Goal: Transaction & Acquisition: Book appointment/travel/reservation

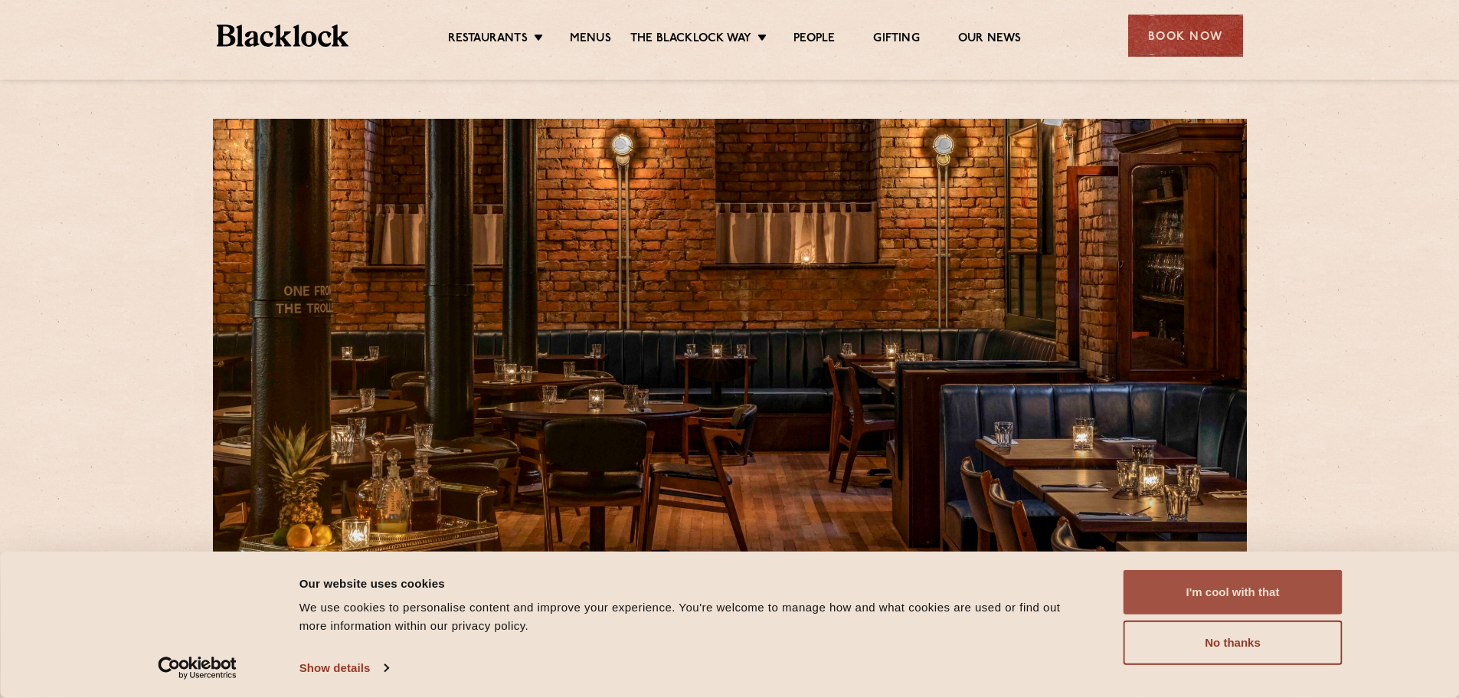
click at [1259, 584] on button "I'm cool with that" at bounding box center [1232, 592] width 219 height 44
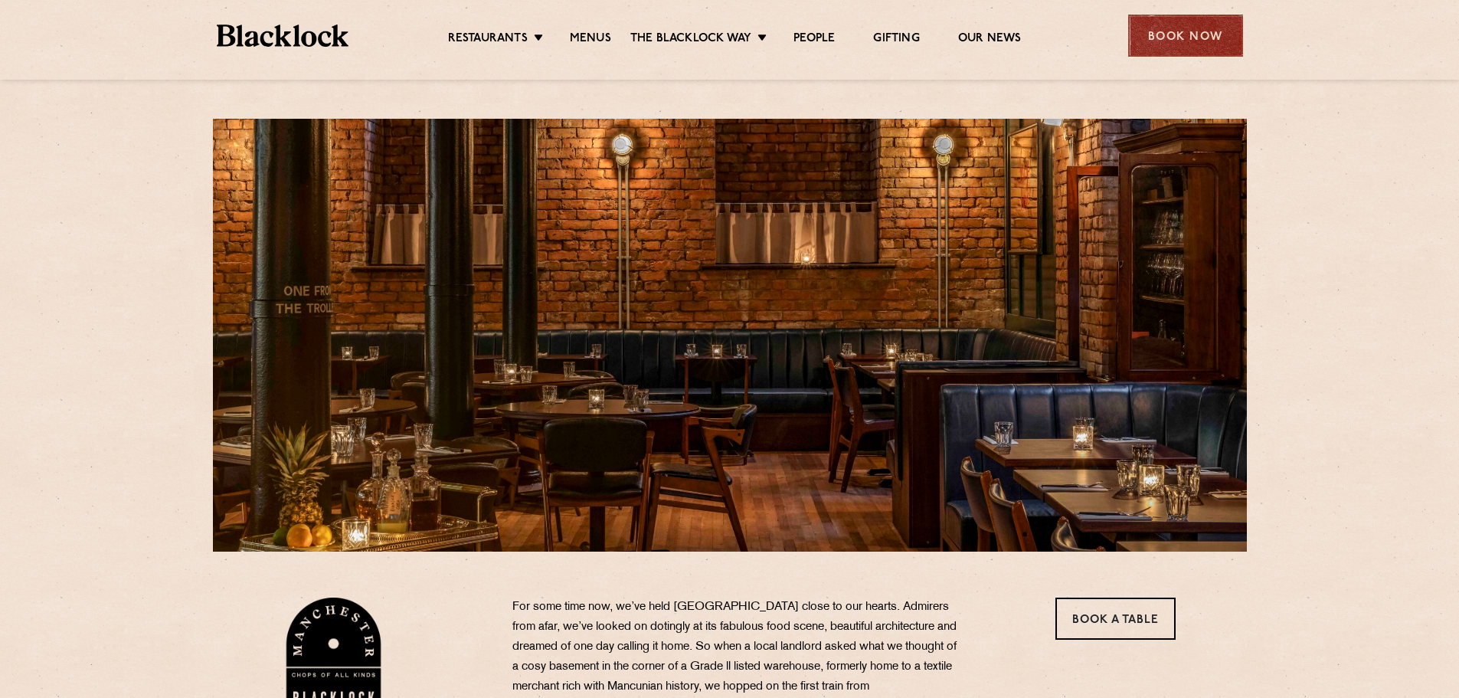
click at [1191, 35] on div "Book Now" at bounding box center [1185, 36] width 115 height 42
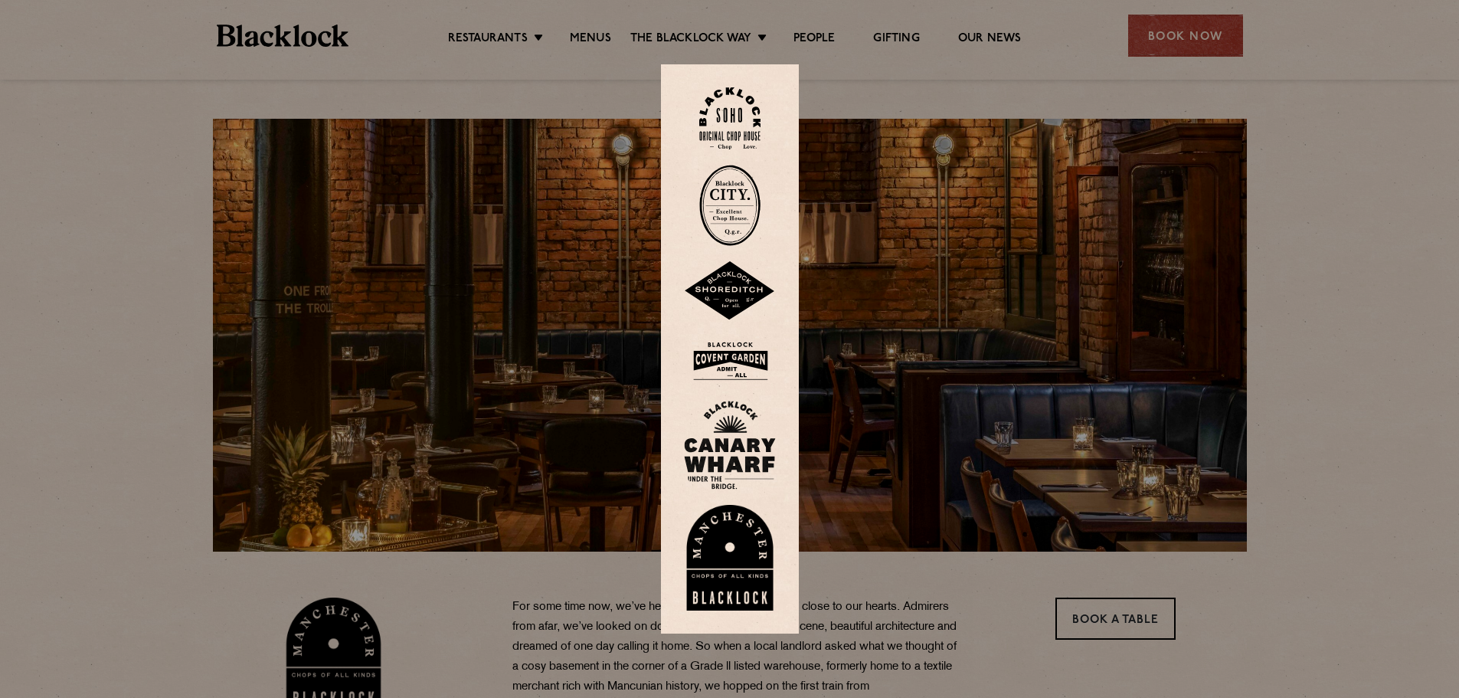
click at [1180, 58] on div at bounding box center [729, 349] width 1459 height 698
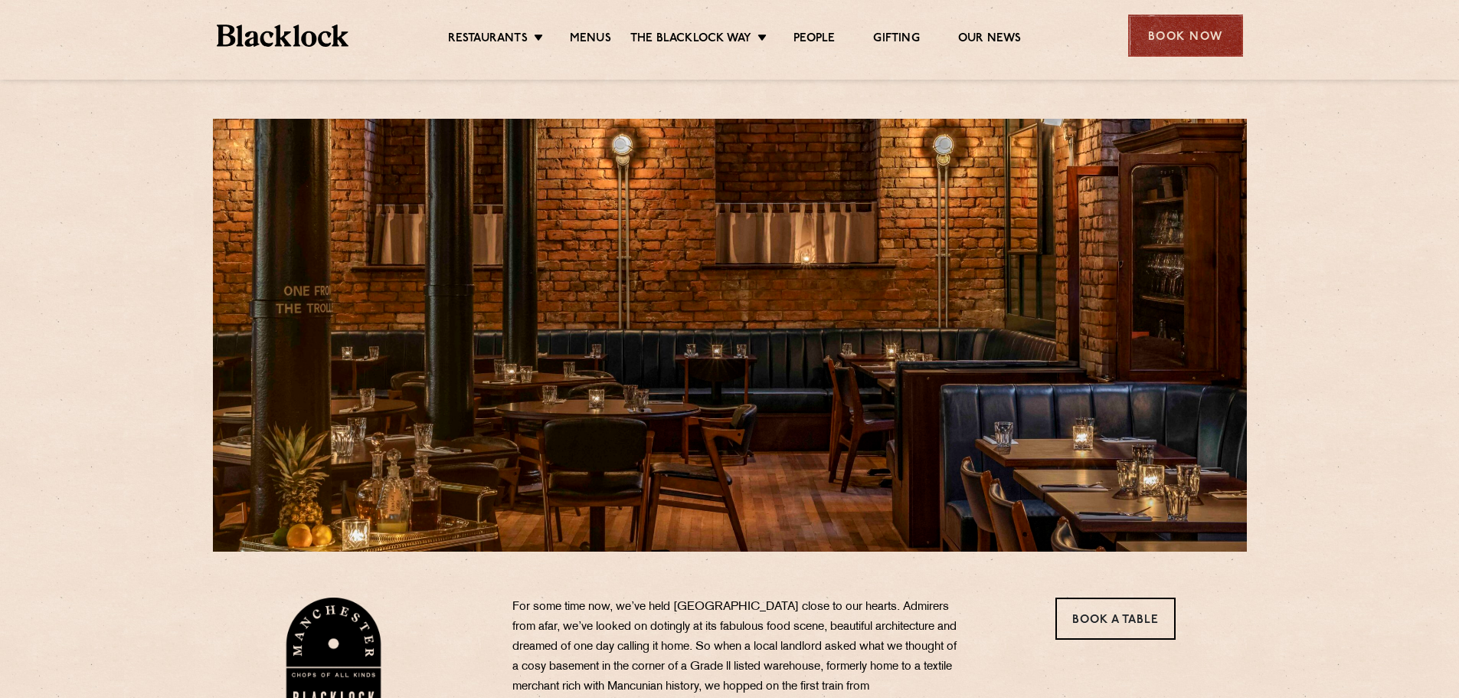
click at [1182, 33] on div "Book Now" at bounding box center [1185, 36] width 115 height 42
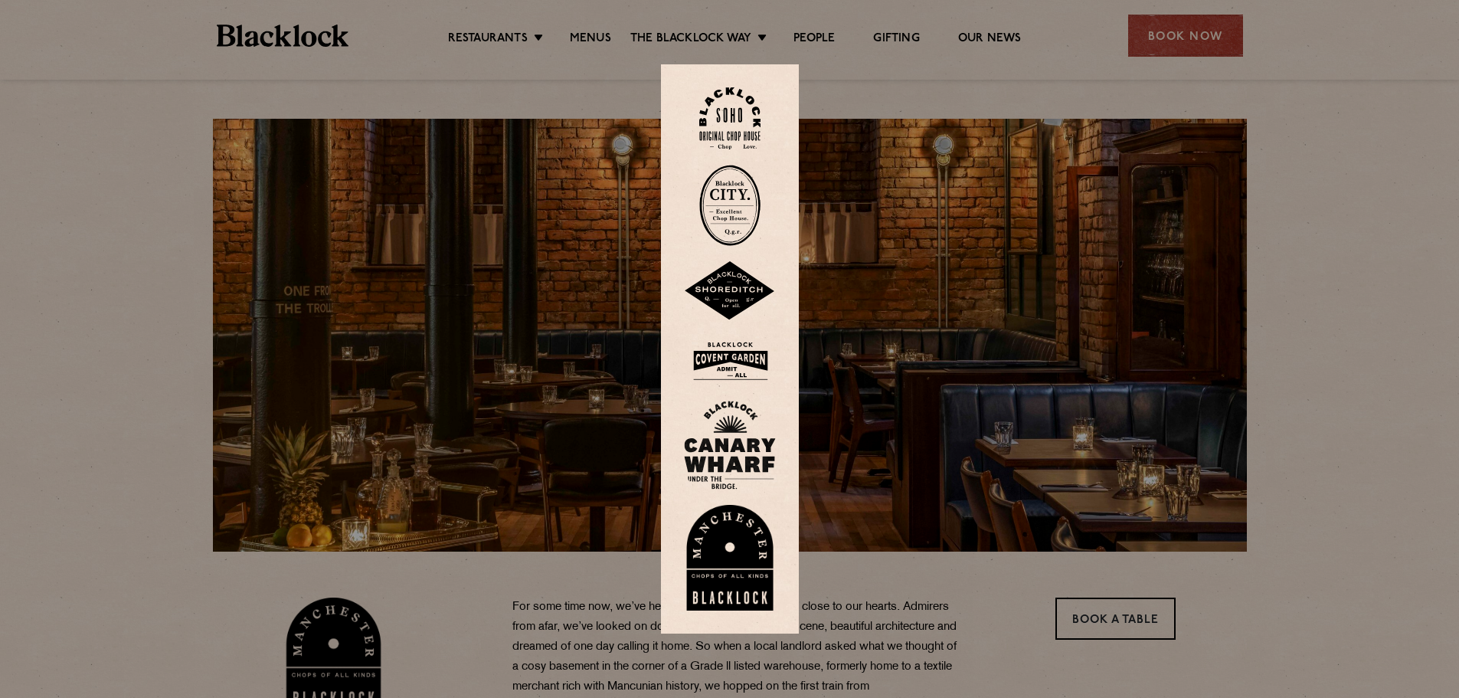
click at [756, 505] on img at bounding box center [730, 558] width 92 height 106
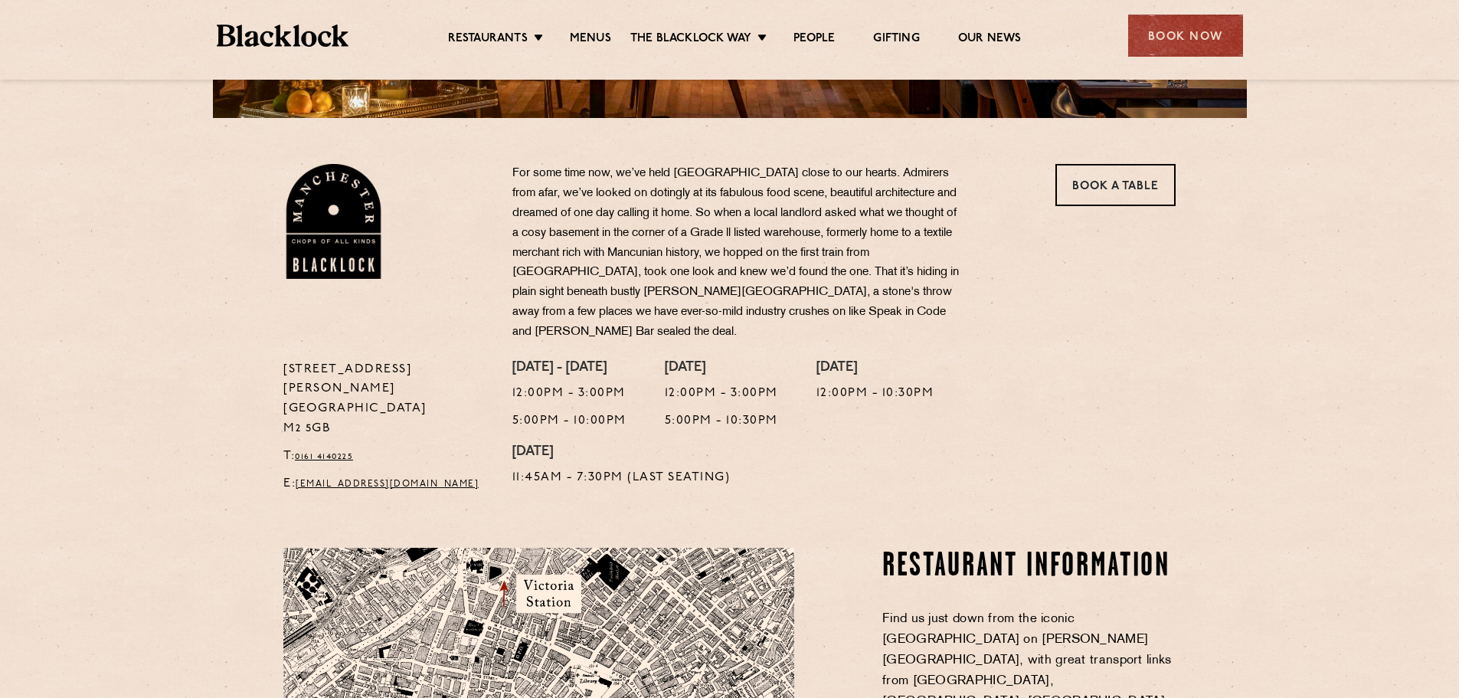
scroll to position [459, 0]
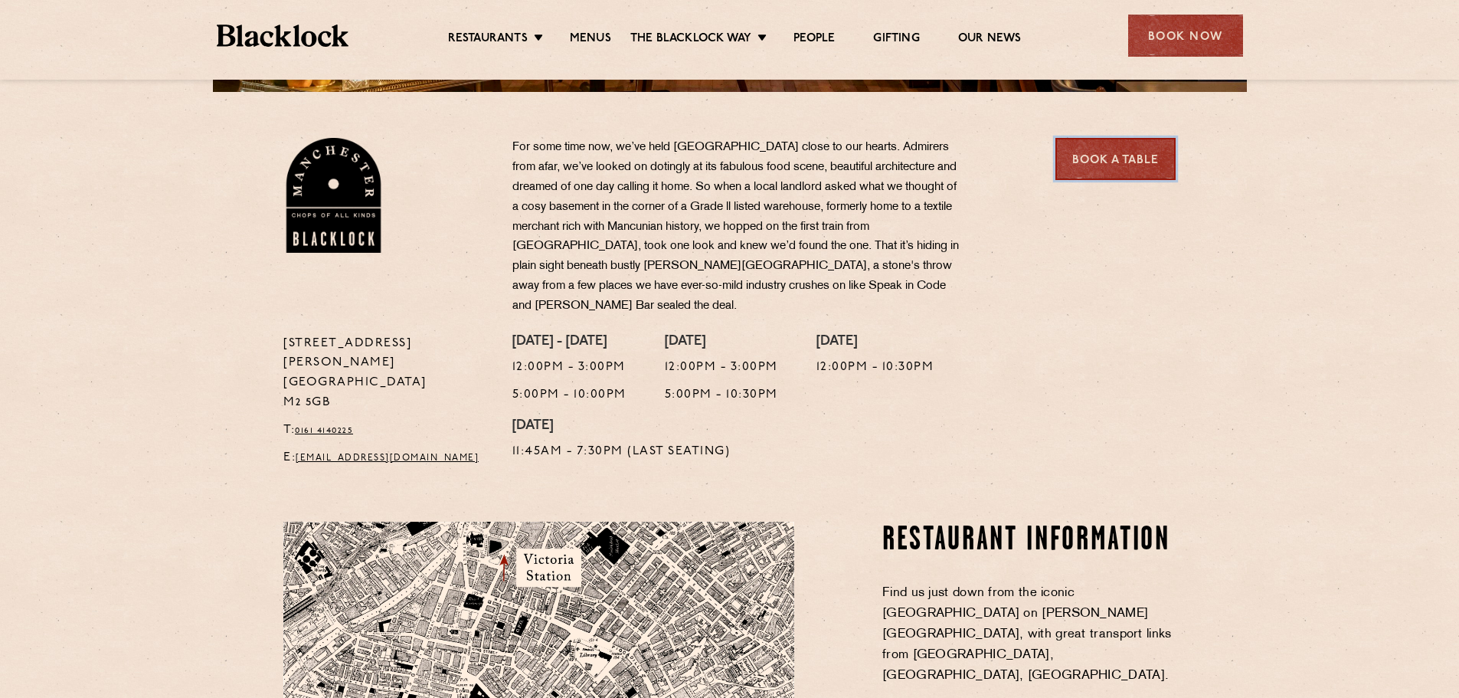
click at [1110, 166] on link "Book a Table" at bounding box center [1115, 159] width 120 height 42
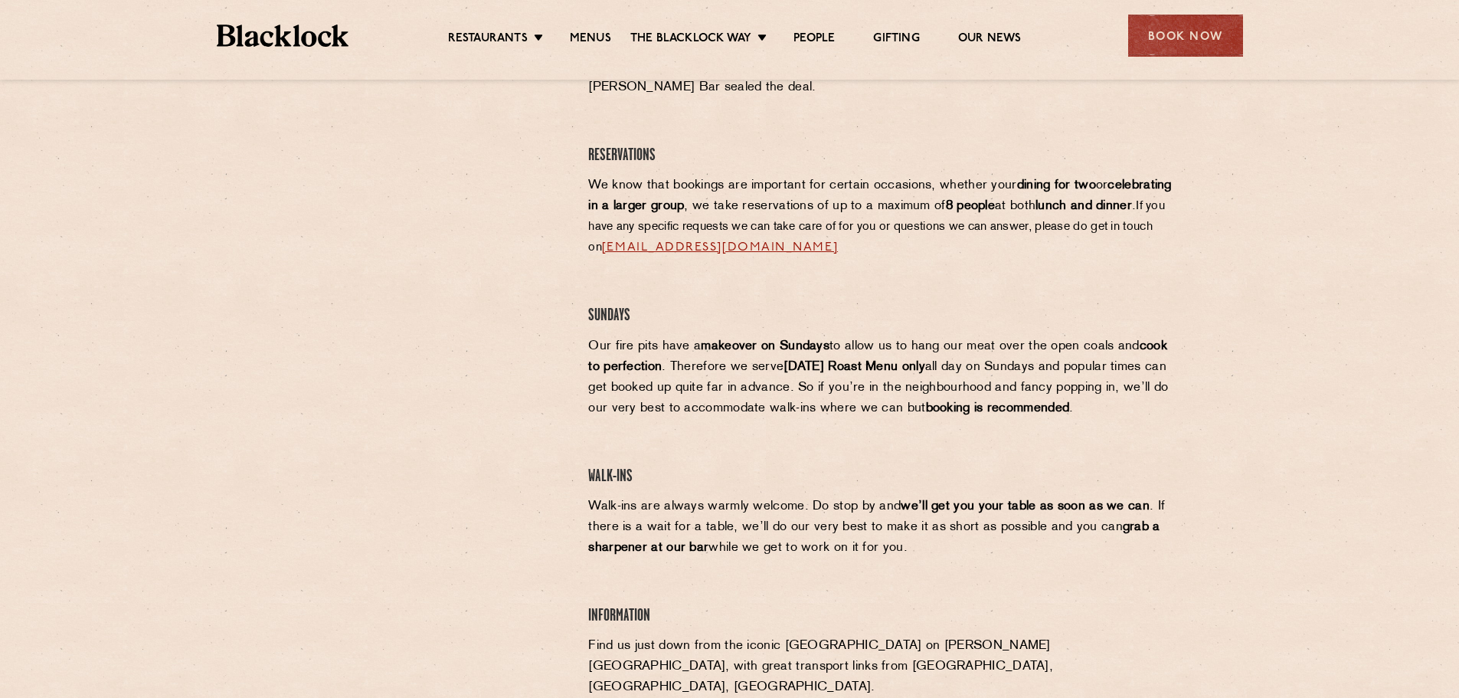
scroll to position [613, 0]
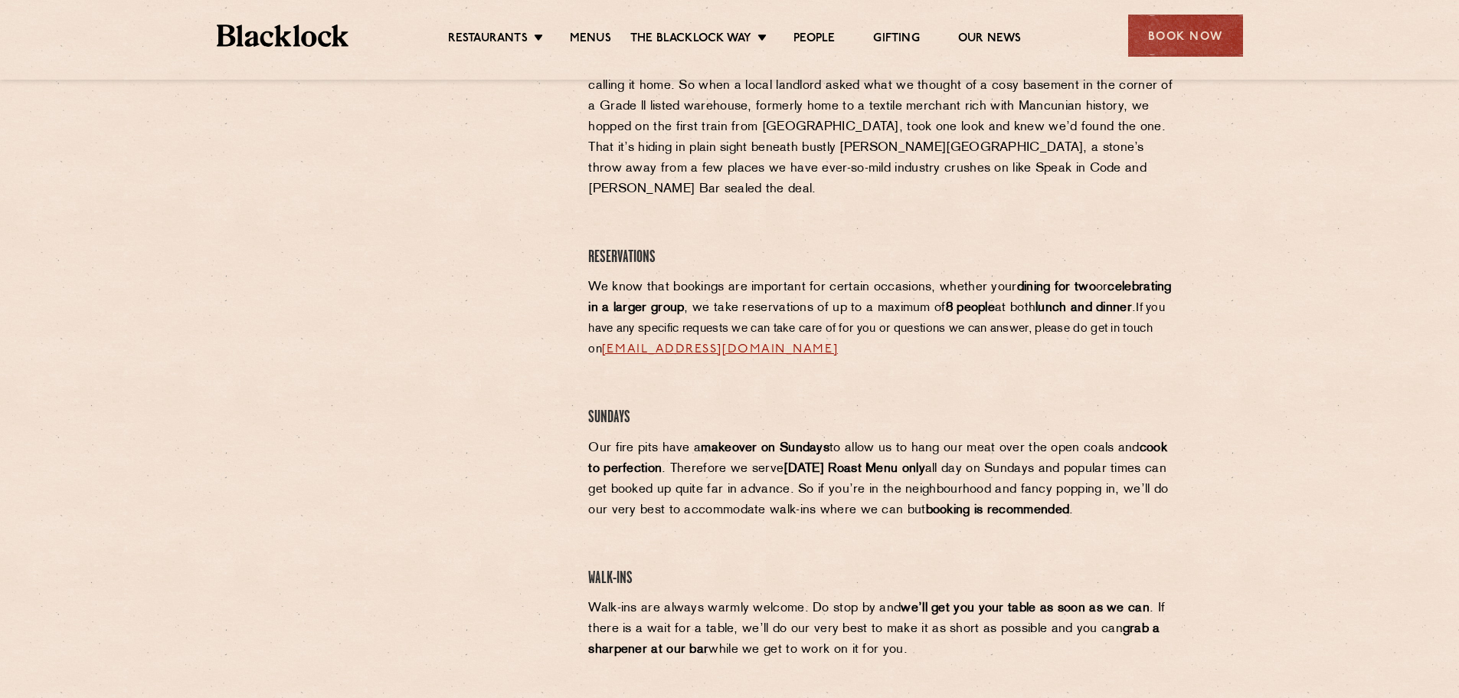
click at [925, 330] on p "We know that bookings are important for certain occasions, whether your dining …" at bounding box center [881, 318] width 587 height 83
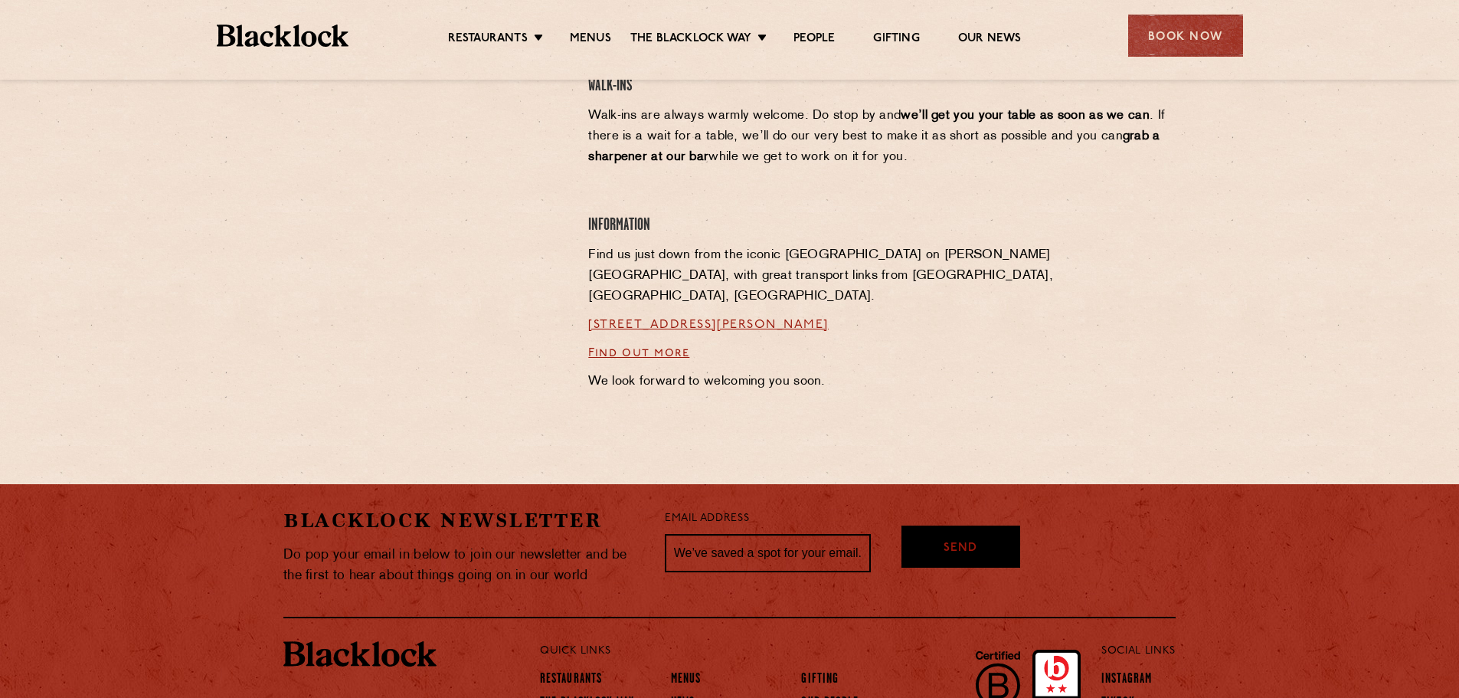
scroll to position [1185, 0]
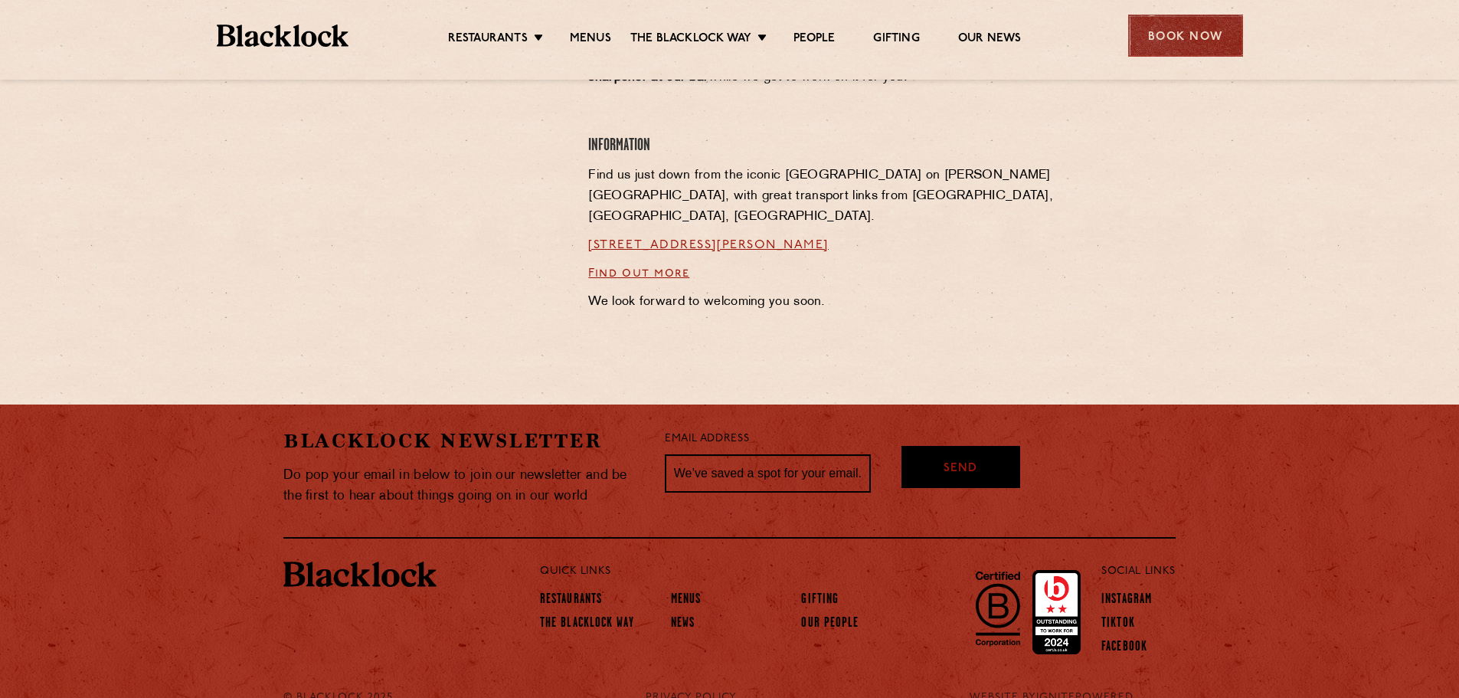
click at [1195, 45] on div "Book Now" at bounding box center [1185, 36] width 115 height 42
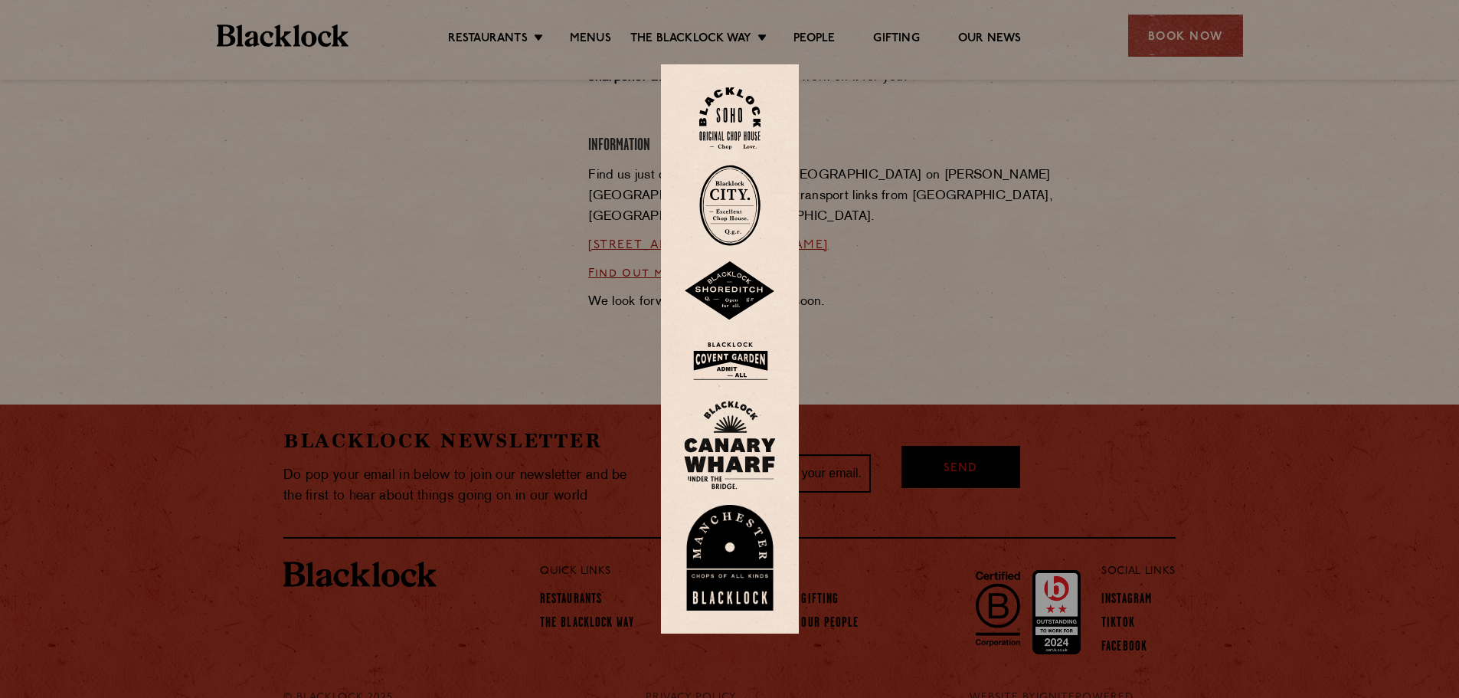
click at [744, 547] on img at bounding box center [730, 558] width 92 height 106
